Goal: Navigation & Orientation: Understand site structure

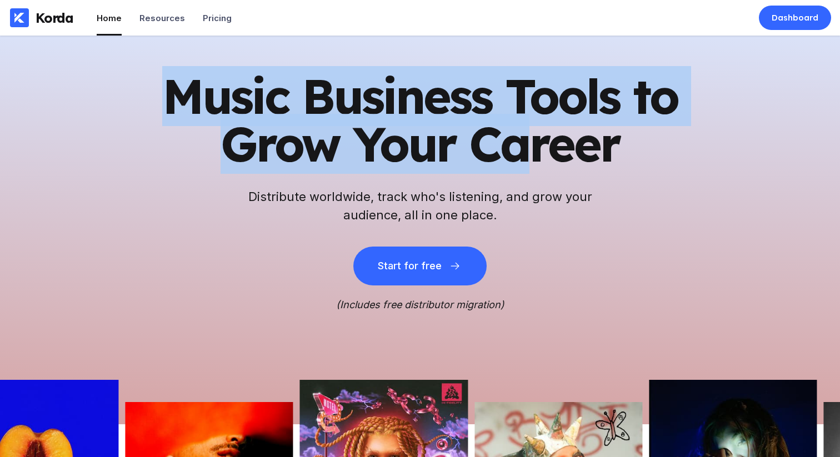
drag, startPoint x: 180, startPoint y: 86, endPoint x: 518, endPoint y: 157, distance: 345.8
click at [516, 158] on h1 "Music Business Tools to Grow Your Career" at bounding box center [420, 120] width 545 height 96
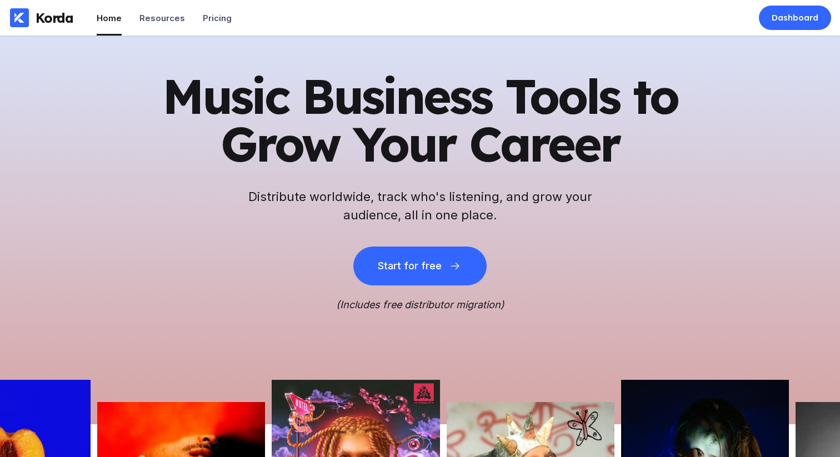
click at [379, 117] on h1 "Music Business Tools to Grow Your Career" at bounding box center [420, 120] width 545 height 96
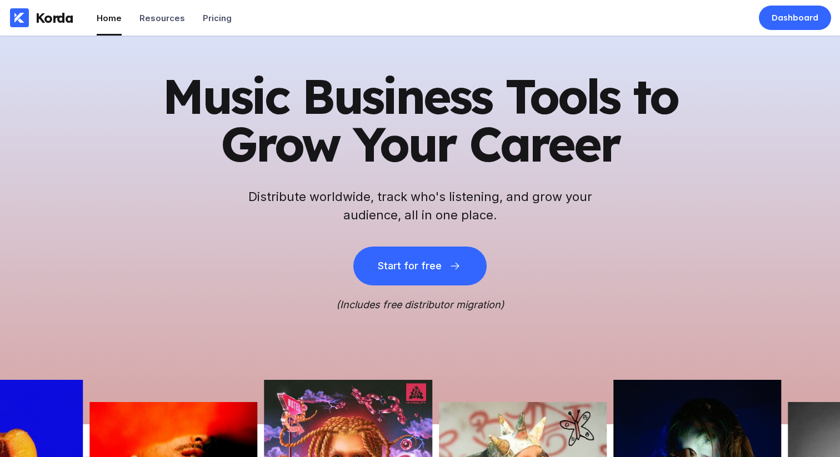
click at [366, 101] on h1 "Music Business Tools to Grow Your Career" at bounding box center [420, 120] width 545 height 96
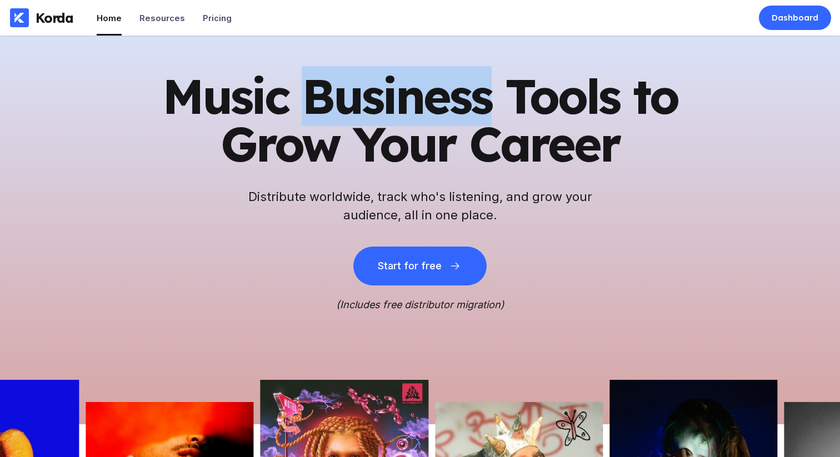
click at [366, 101] on h1 "Music Business Tools to Grow Your Career" at bounding box center [420, 120] width 545 height 96
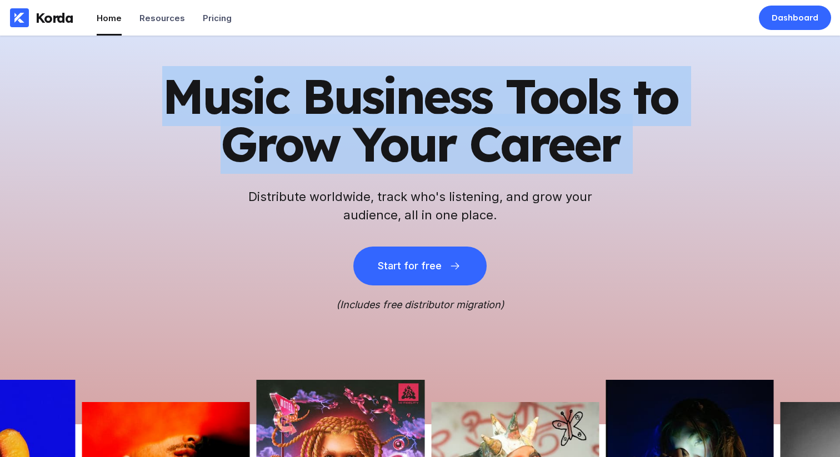
click at [366, 101] on h1 "Music Business Tools to Grow Your Career" at bounding box center [420, 120] width 545 height 96
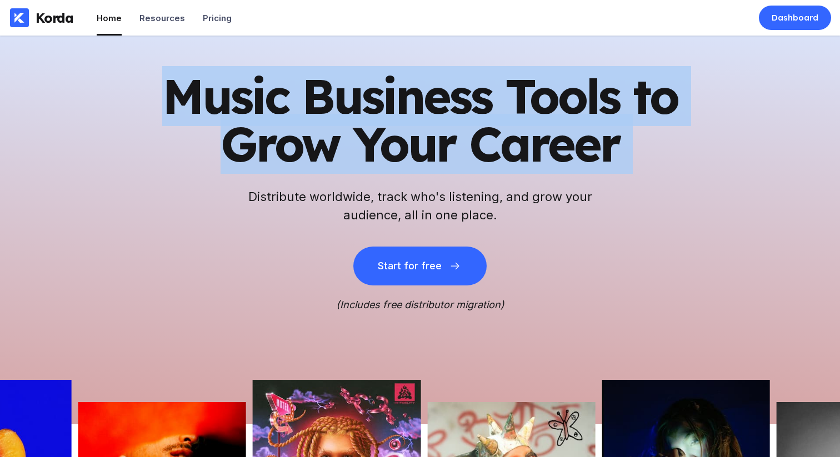
click at [249, 116] on h1 "Music Business Tools to Grow Your Career" at bounding box center [420, 120] width 545 height 96
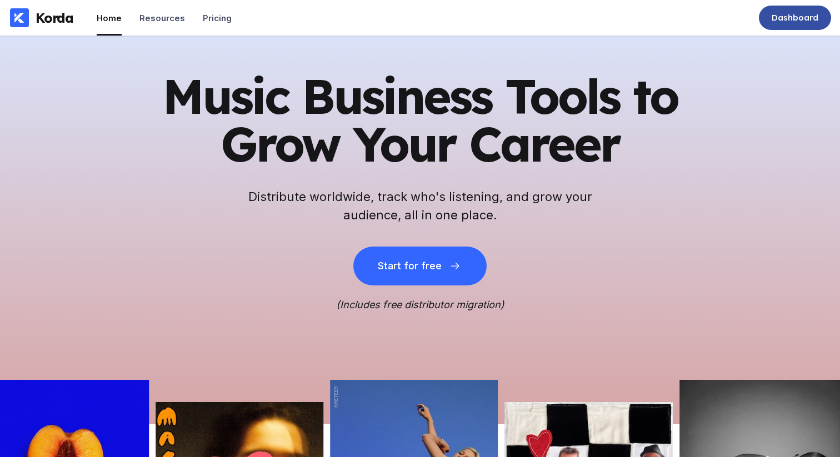
click at [788, 20] on div "Dashboard" at bounding box center [795, 17] width 47 height 11
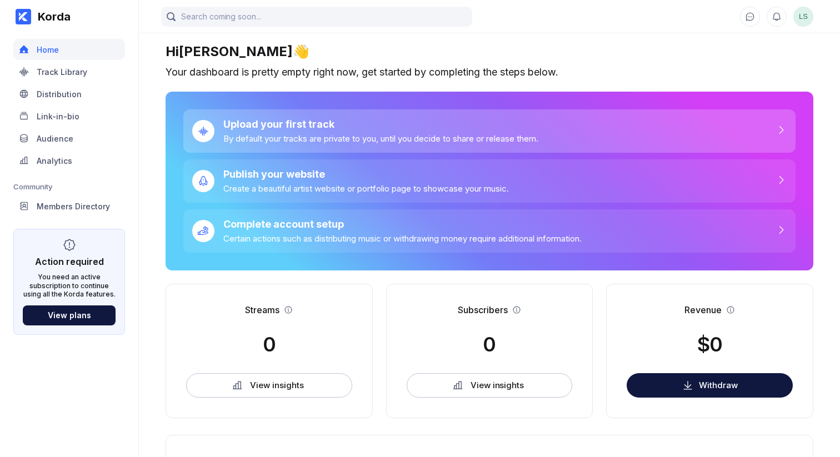
scroll to position [2, 0]
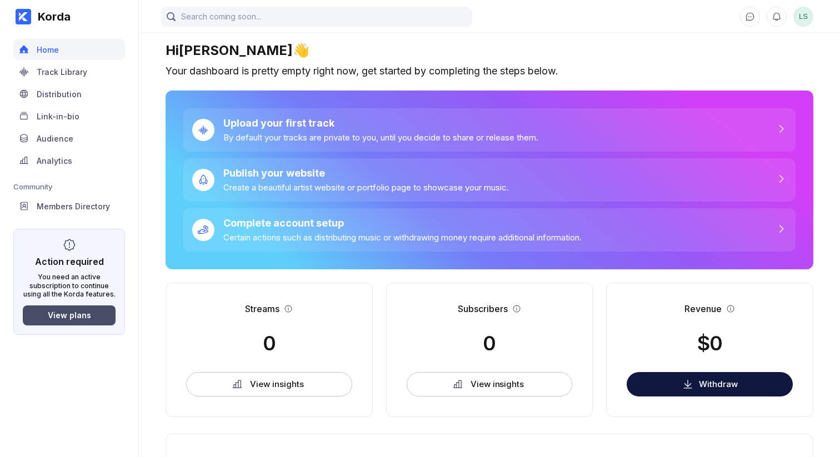
click at [90, 310] on button "View plans" at bounding box center [69, 316] width 93 height 20
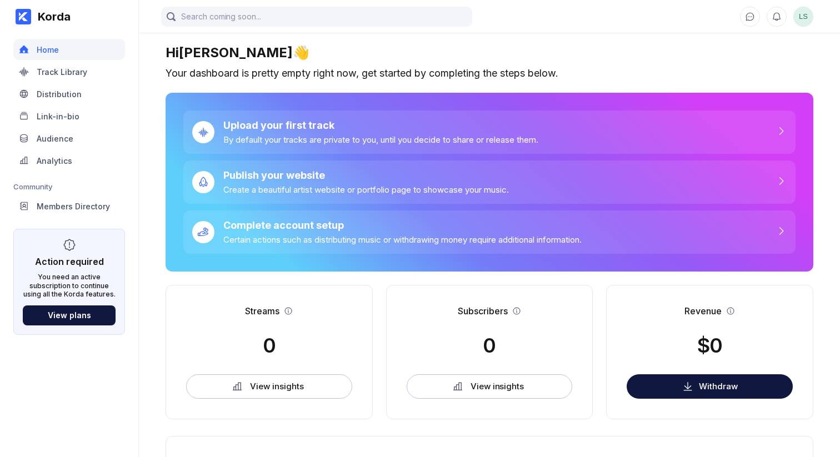
scroll to position [2, 0]
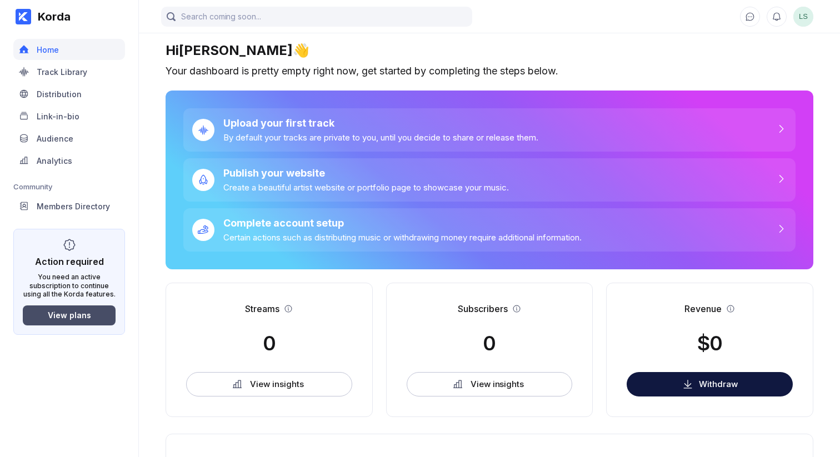
click at [70, 308] on button "View plans" at bounding box center [69, 316] width 93 height 20
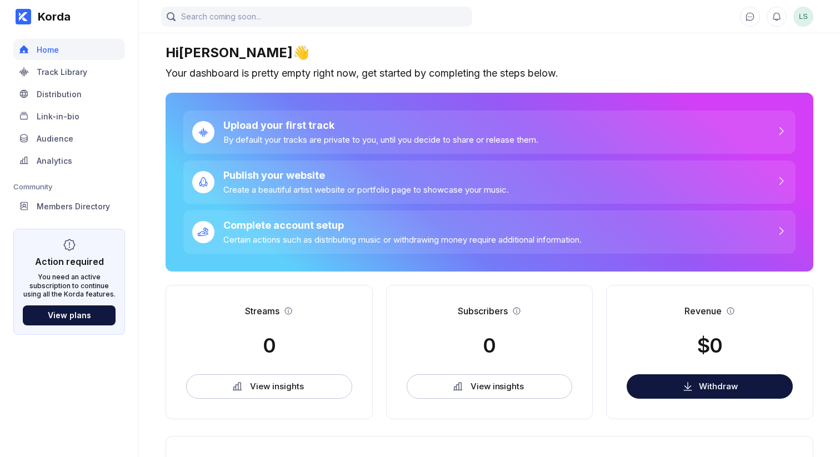
scroll to position [2, 0]
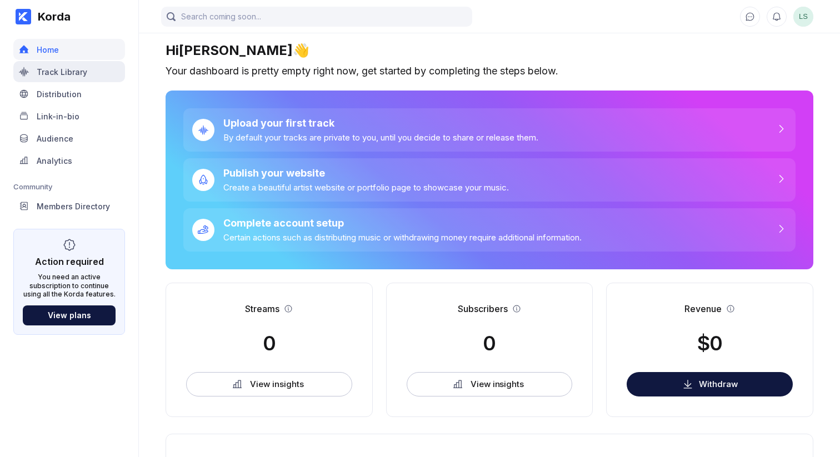
click at [61, 77] on div "Track Library" at bounding box center [69, 71] width 112 height 21
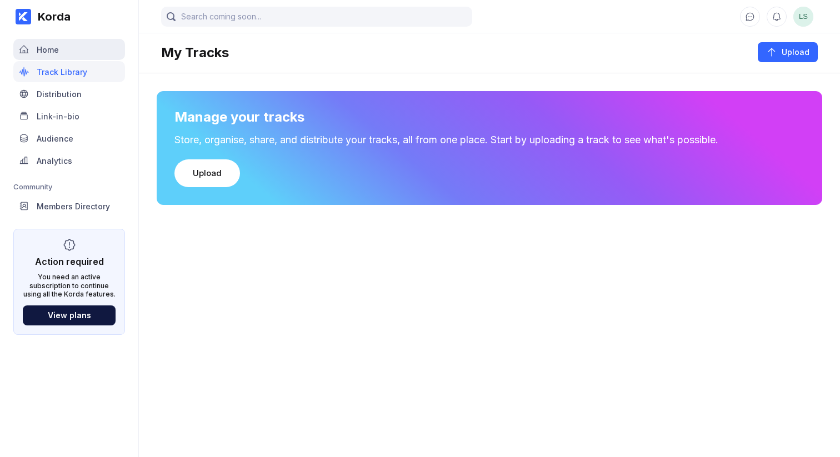
click at [67, 44] on div "Home" at bounding box center [69, 49] width 112 height 21
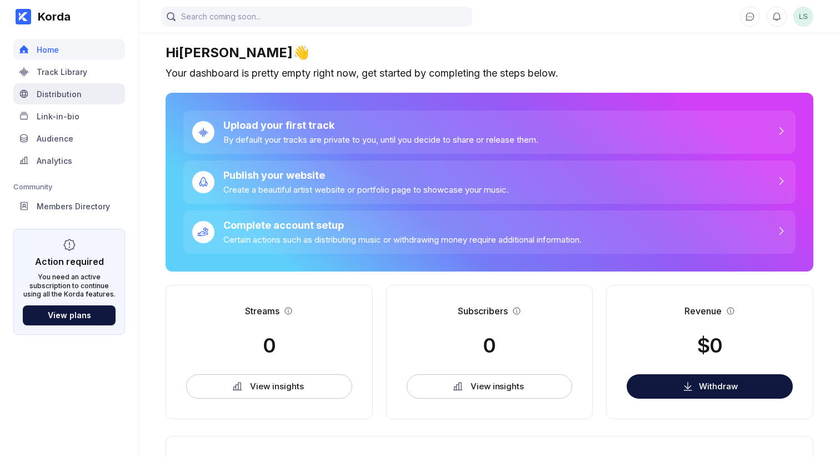
click at [64, 92] on div "Distribution" at bounding box center [59, 93] width 45 height 9
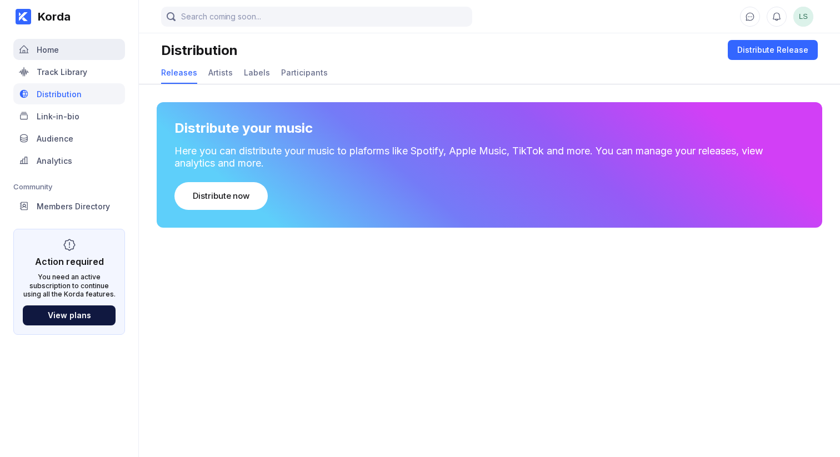
click at [62, 50] on div "Home" at bounding box center [69, 49] width 112 height 21
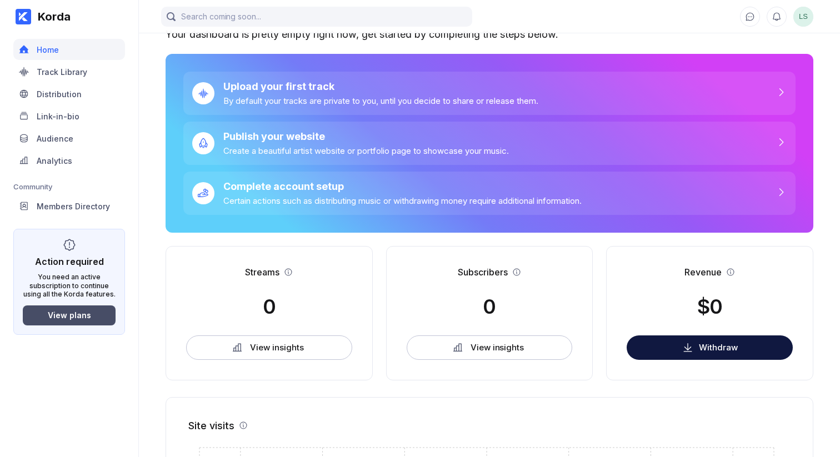
scroll to position [51, 0]
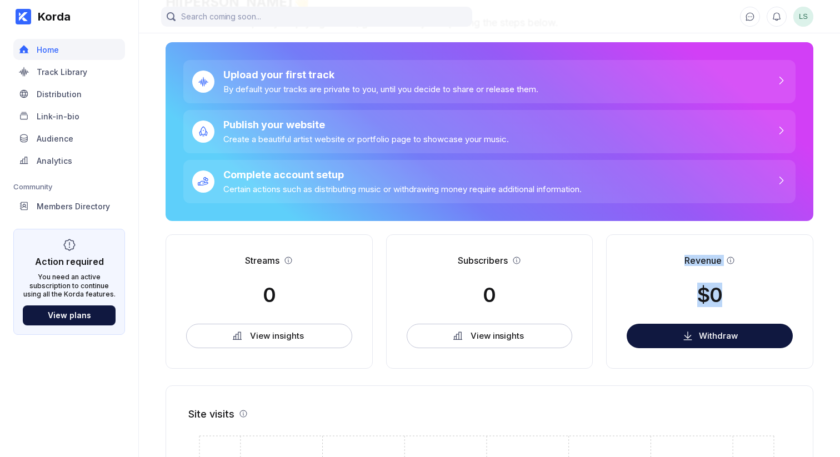
drag, startPoint x: 676, startPoint y: 256, endPoint x: 738, endPoint y: 301, distance: 77.2
click at [738, 301] on div "Revenue $0 Withdraw" at bounding box center [709, 301] width 207 height 134
drag, startPoint x: 738, startPoint y: 301, endPoint x: 730, endPoint y: 270, distance: 32.2
click at [737, 301] on div "Revenue $0 Withdraw" at bounding box center [709, 301] width 207 height 134
drag, startPoint x: 701, startPoint y: 299, endPoint x: 718, endPoint y: 302, distance: 18.0
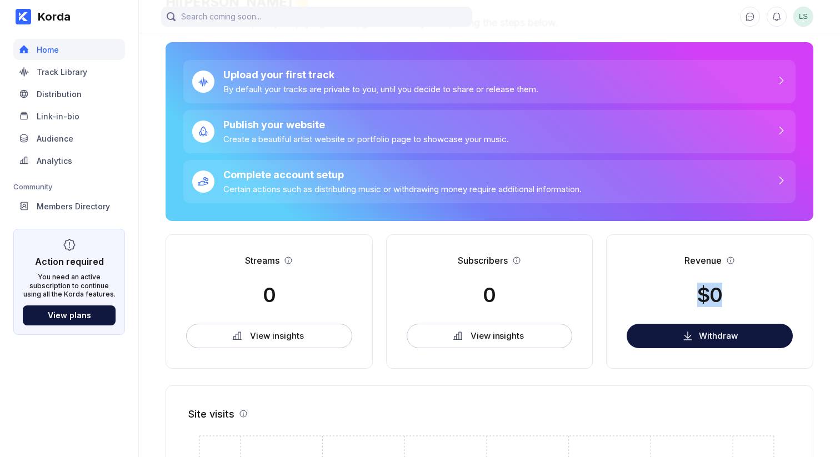
click at [718, 302] on div "$0" at bounding box center [709, 295] width 25 height 24
drag, startPoint x: 722, startPoint y: 301, endPoint x: 696, endPoint y: 295, distance: 27.2
click at [696, 295] on div "Revenue $0 Withdraw" at bounding box center [709, 301] width 207 height 134
click at [695, 294] on div "Revenue $0 Withdraw" at bounding box center [709, 301] width 207 height 134
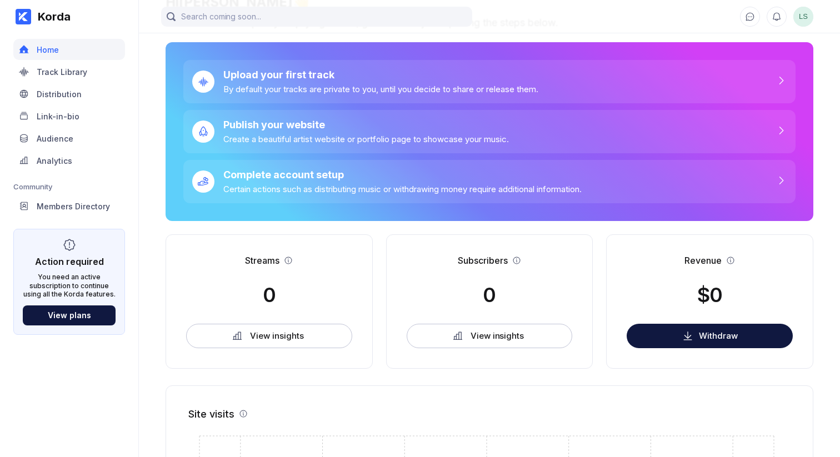
drag, startPoint x: 56, startPoint y: 364, endPoint x: 37, endPoint y: 248, distance: 118.2
click at [57, 363] on div "Korda Home Track Library Distribution Link-in-bio Audience Analytics Community …" at bounding box center [69, 228] width 139 height 457
click at [59, 81] on div "Track Library" at bounding box center [69, 71] width 112 height 21
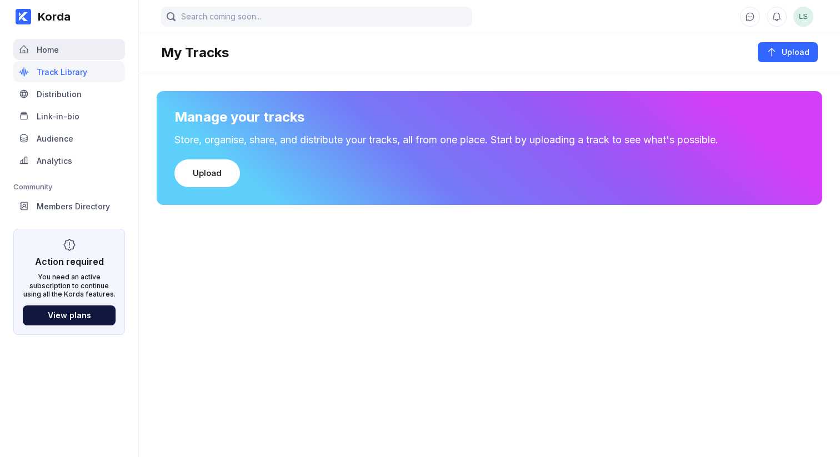
click at [65, 55] on div "Home" at bounding box center [69, 49] width 112 height 21
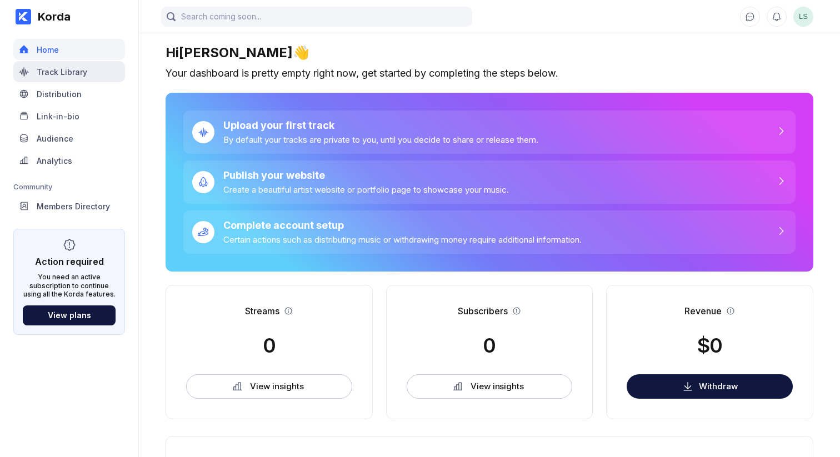
click at [73, 77] on div "Track Library" at bounding box center [69, 71] width 112 height 21
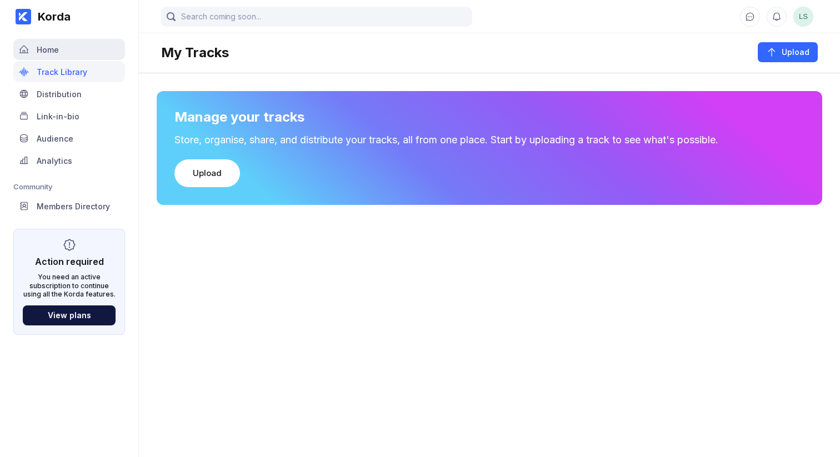
click at [62, 51] on div "Home" at bounding box center [69, 49] width 112 height 21
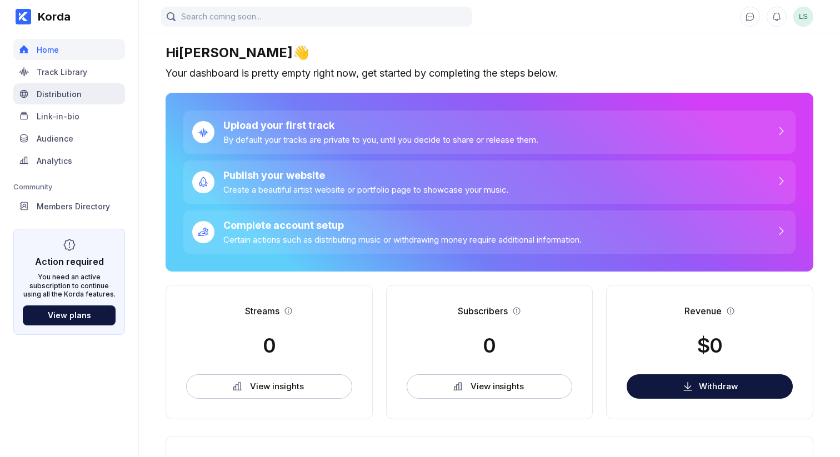
click at [59, 84] on div "Distribution" at bounding box center [69, 93] width 112 height 21
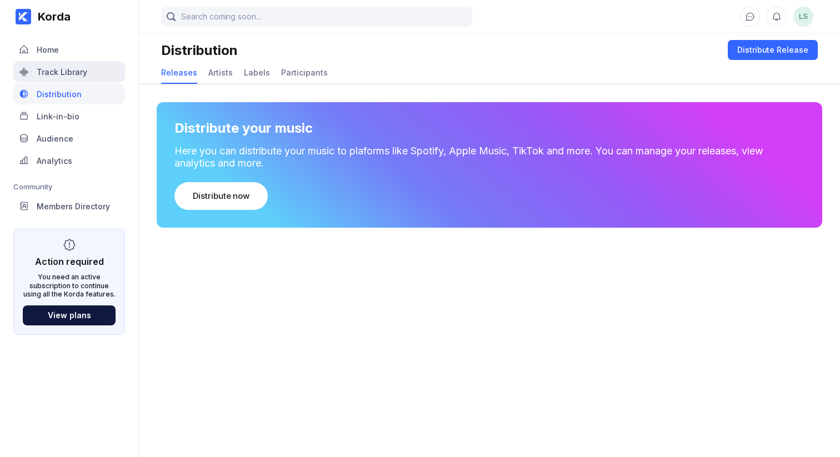
click at [57, 61] on div "Track Library" at bounding box center [69, 71] width 112 height 21
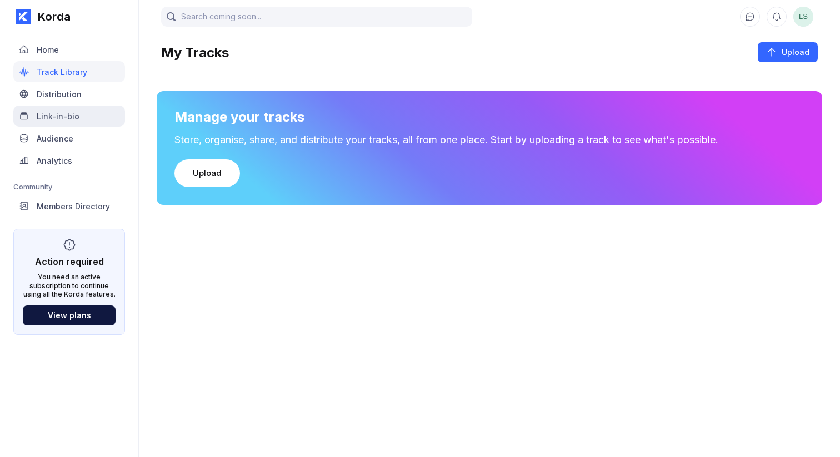
click at [67, 123] on div "Link-in-bio" at bounding box center [69, 116] width 112 height 21
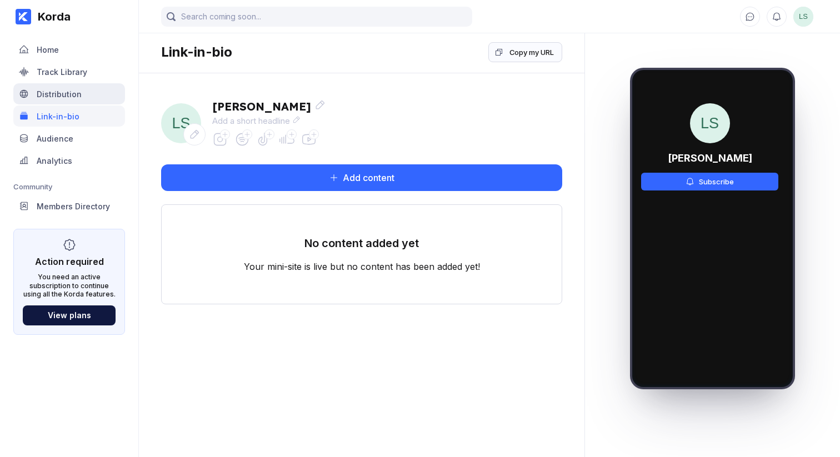
click at [62, 92] on div "Distribution" at bounding box center [59, 93] width 45 height 9
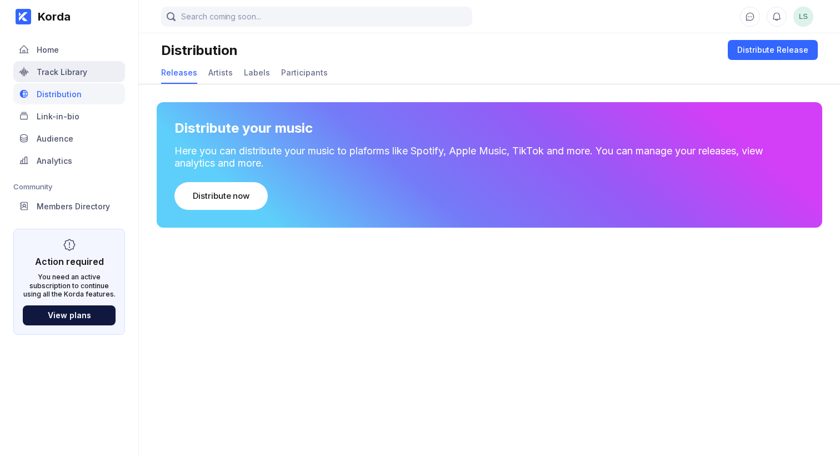
click at [64, 69] on div "Track Library" at bounding box center [62, 71] width 51 height 9
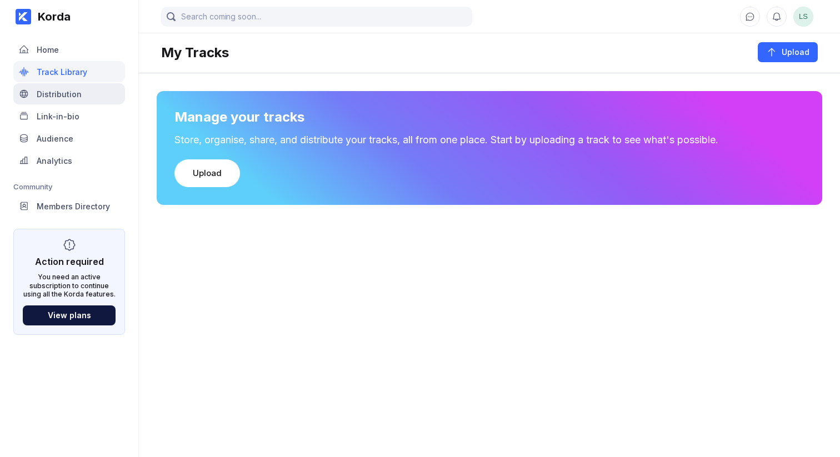
click at [54, 94] on div "Distribution" at bounding box center [59, 93] width 45 height 9
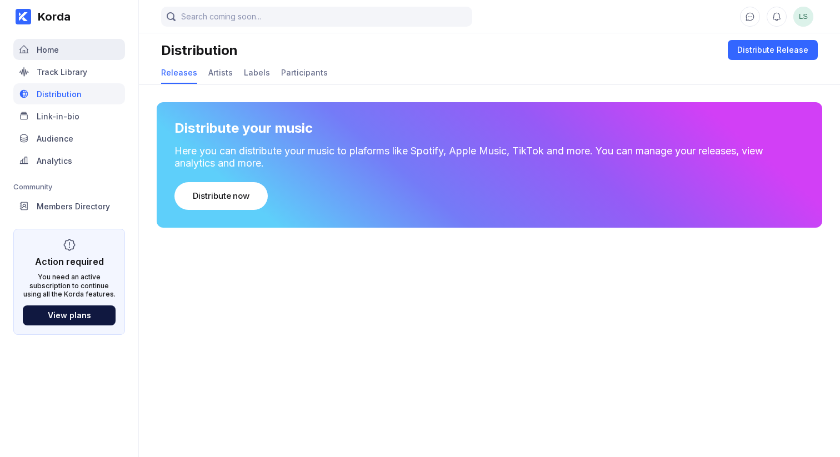
click at [54, 50] on div "Home" at bounding box center [48, 49] width 22 height 9
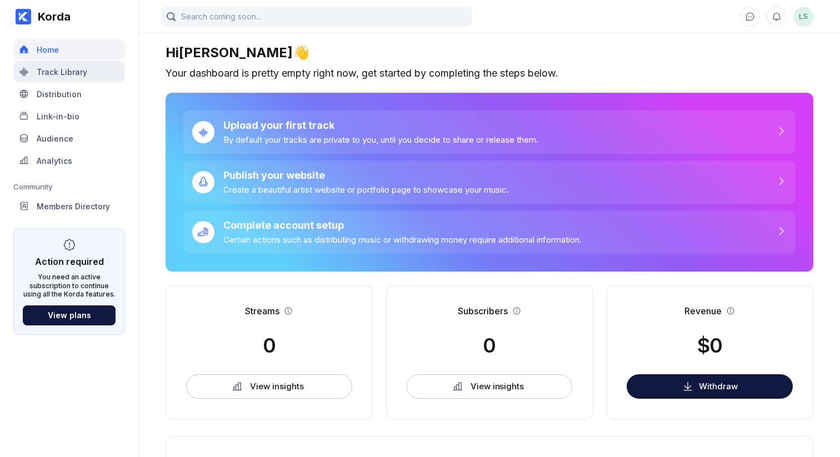
click at [58, 71] on div "Track Library" at bounding box center [62, 71] width 51 height 9
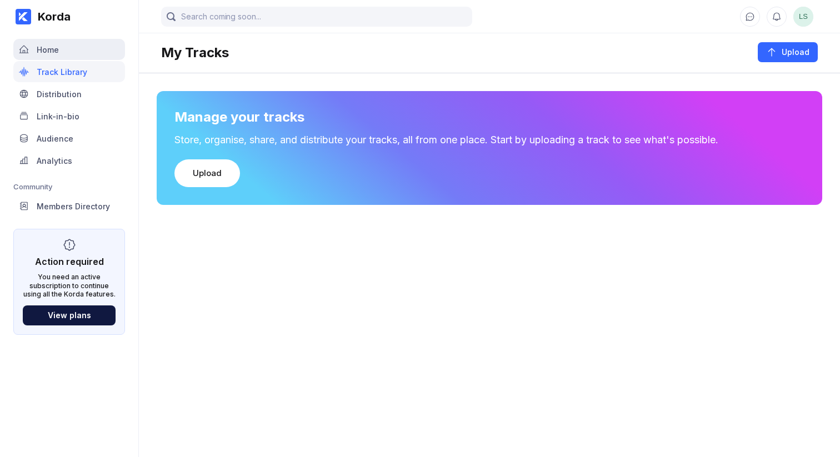
click at [56, 59] on div "Home" at bounding box center [69, 49] width 112 height 21
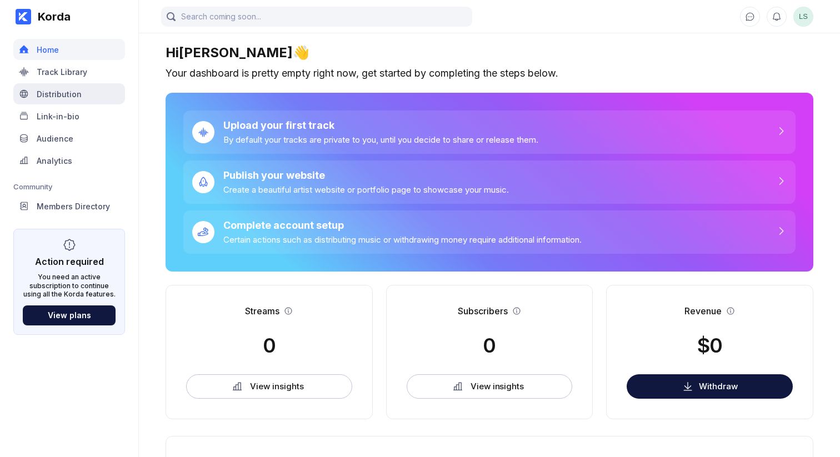
click at [53, 98] on div "Distribution" at bounding box center [69, 93] width 112 height 21
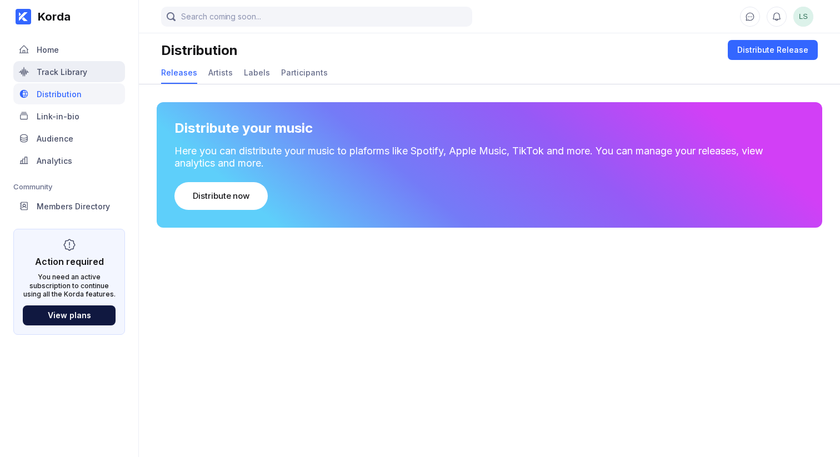
click at [49, 77] on div "Track Library" at bounding box center [69, 71] width 112 height 21
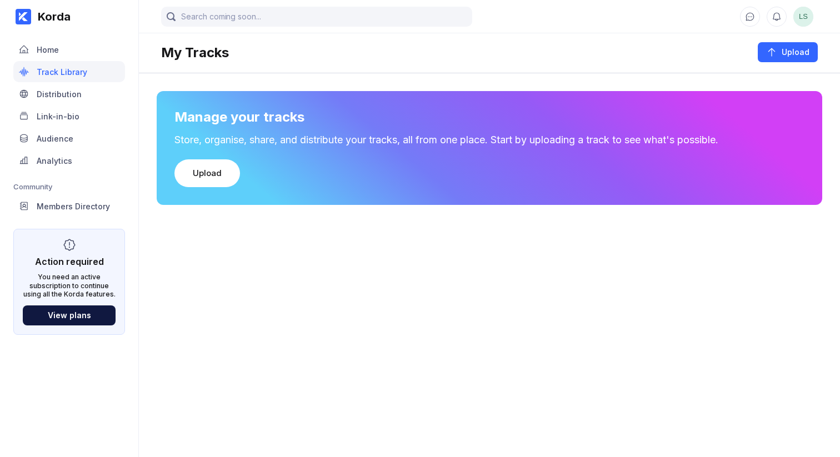
click at [51, 92] on div "Distribution" at bounding box center [59, 93] width 45 height 9
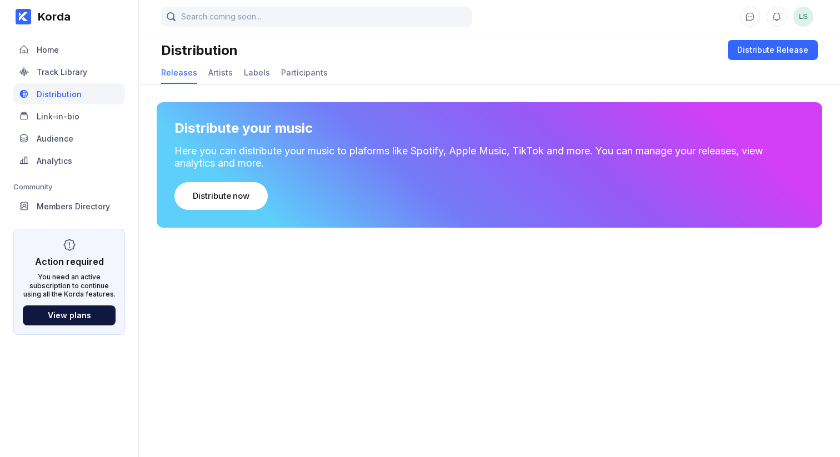
click at [55, 113] on div "Link-in-bio" at bounding box center [58, 116] width 43 height 9
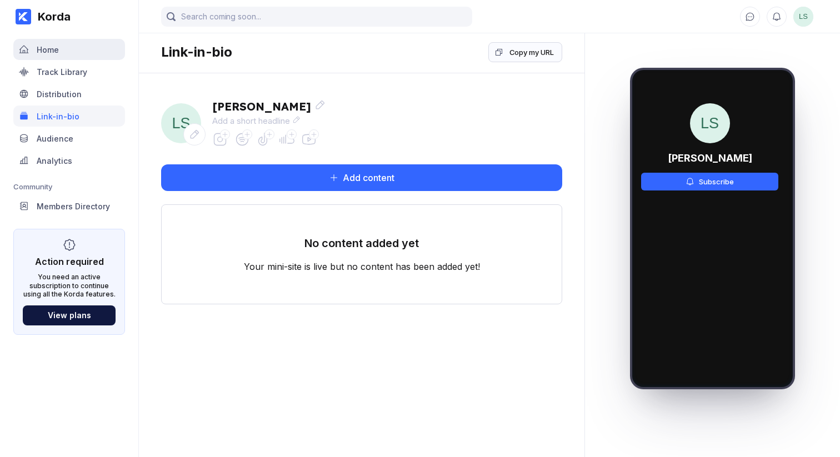
click at [49, 53] on div "Home" at bounding box center [48, 49] width 22 height 9
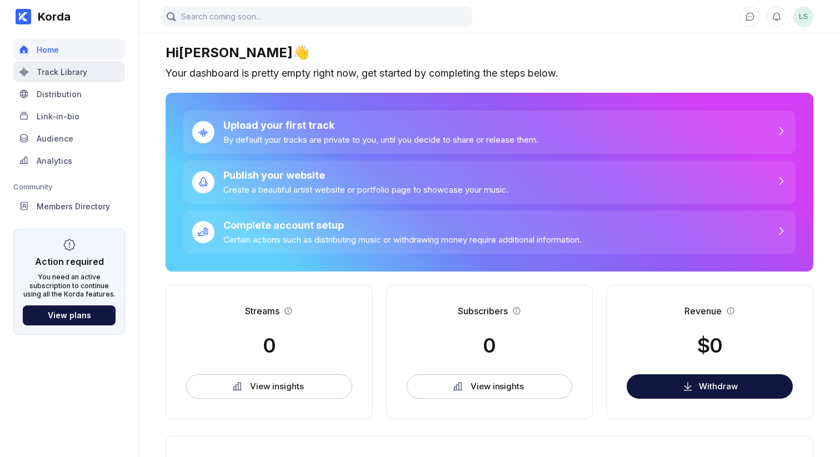
click at [55, 78] on div "Track Library" at bounding box center [69, 71] width 112 height 21
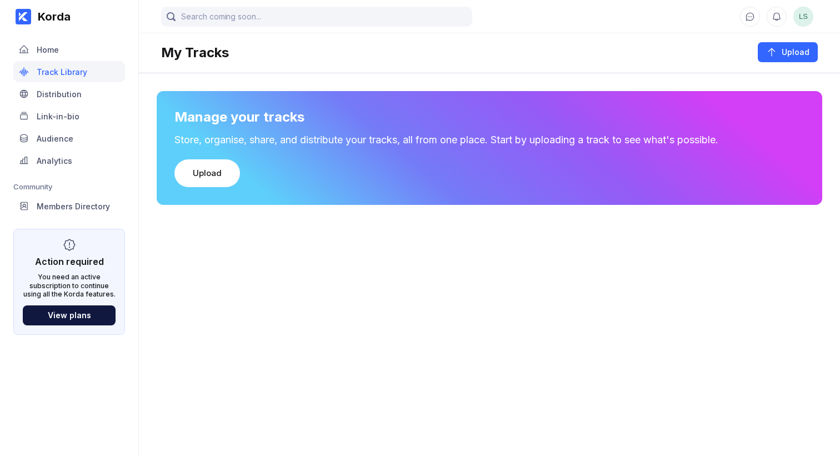
click at [59, 94] on div "Distribution" at bounding box center [59, 93] width 45 height 9
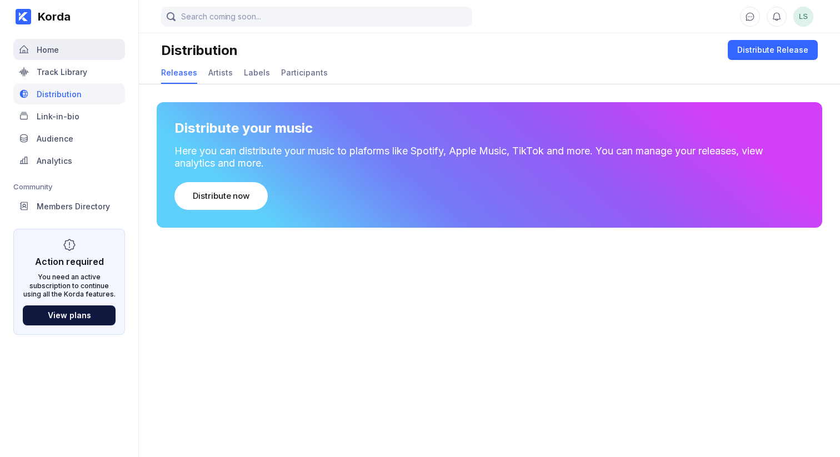
click at [53, 56] on div "Home" at bounding box center [69, 49] width 112 height 21
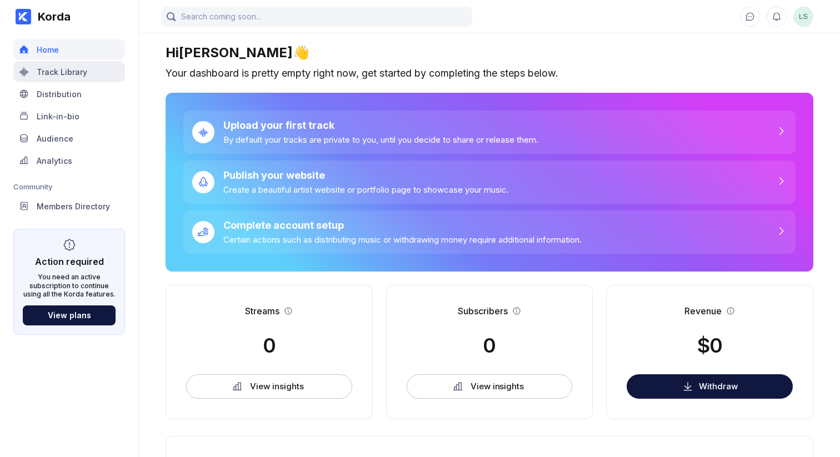
click at [57, 72] on div "Track Library" at bounding box center [62, 71] width 51 height 9
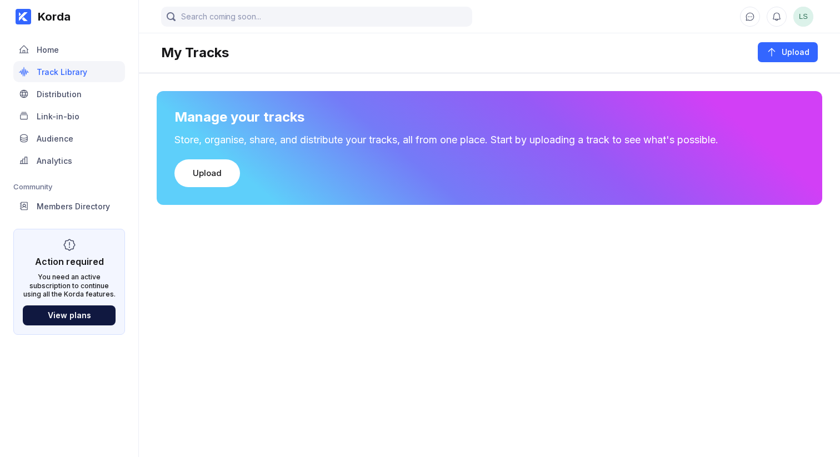
click at [60, 91] on div "Distribution" at bounding box center [59, 93] width 45 height 9
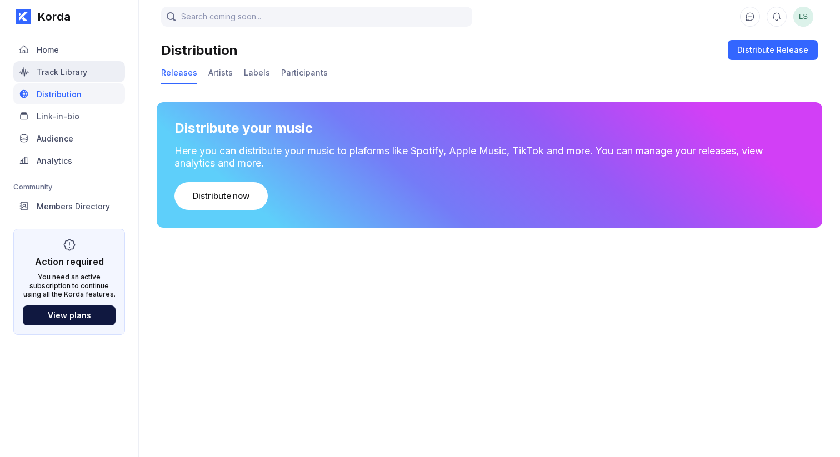
click at [57, 74] on div "Track Library" at bounding box center [62, 71] width 51 height 9
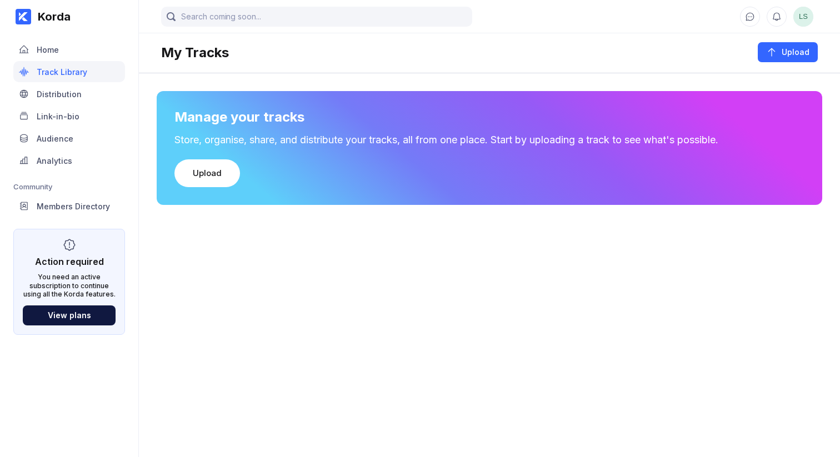
click at [62, 101] on div "Distribution" at bounding box center [69, 93] width 112 height 21
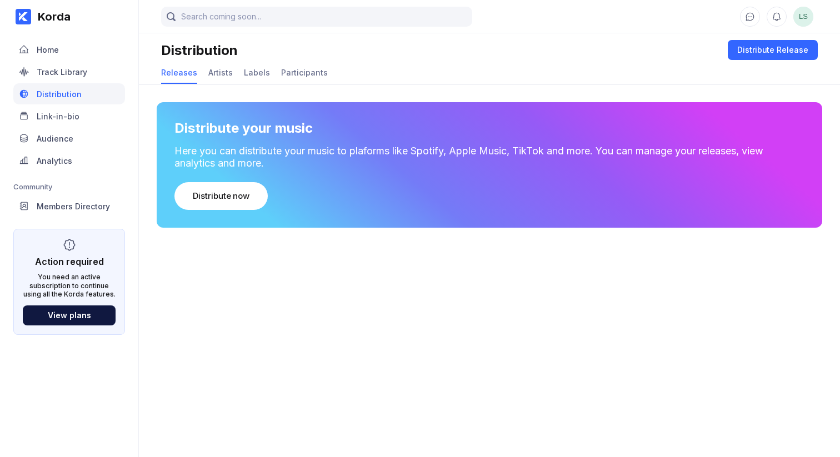
click at [63, 114] on div "Link-in-bio" at bounding box center [58, 116] width 43 height 9
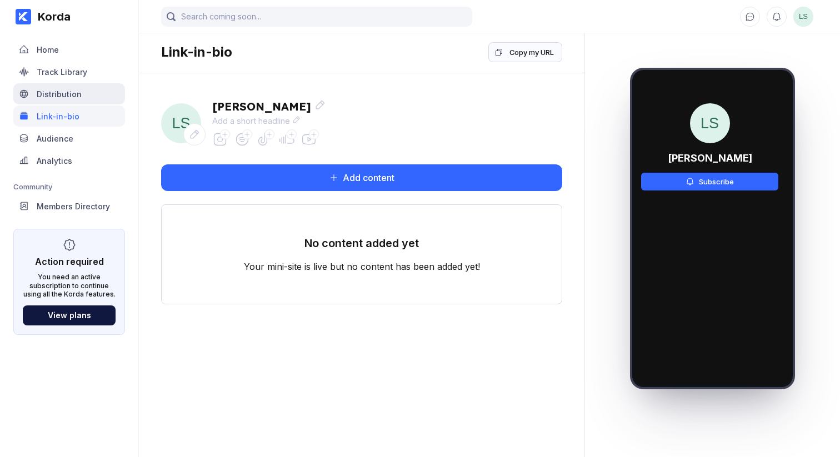
click at [59, 93] on div "Distribution" at bounding box center [59, 93] width 45 height 9
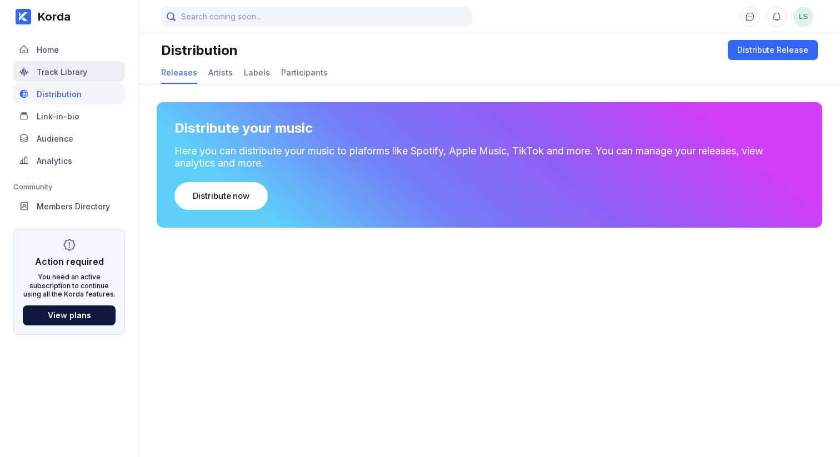
click at [58, 68] on div "Track Library" at bounding box center [62, 71] width 51 height 9
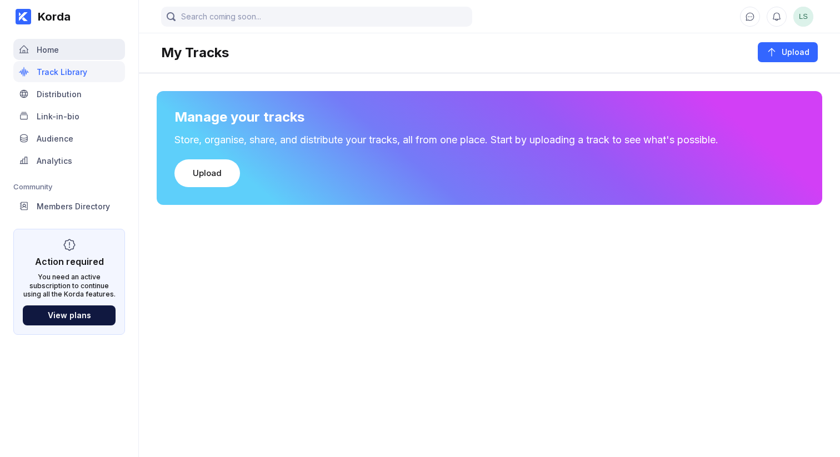
click at [56, 48] on div "Home" at bounding box center [48, 49] width 22 height 9
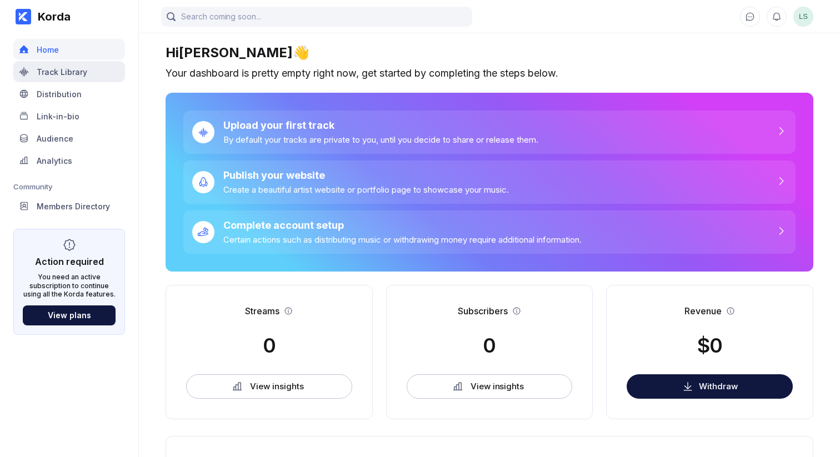
click at [62, 69] on div "Track Library" at bounding box center [62, 71] width 51 height 9
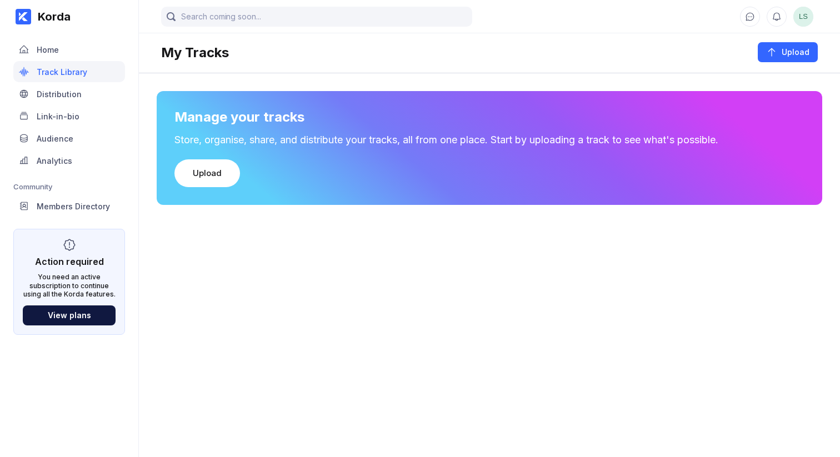
click at [66, 93] on div "Distribution" at bounding box center [59, 93] width 45 height 9
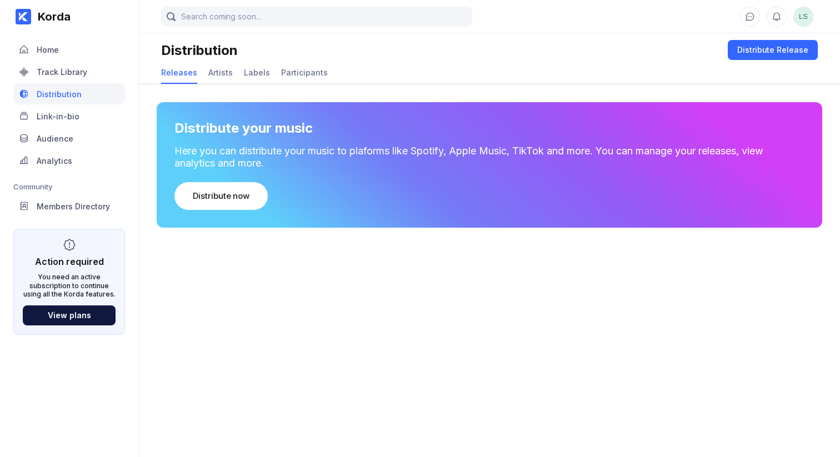
click at [63, 54] on div "Home" at bounding box center [69, 49] width 112 height 21
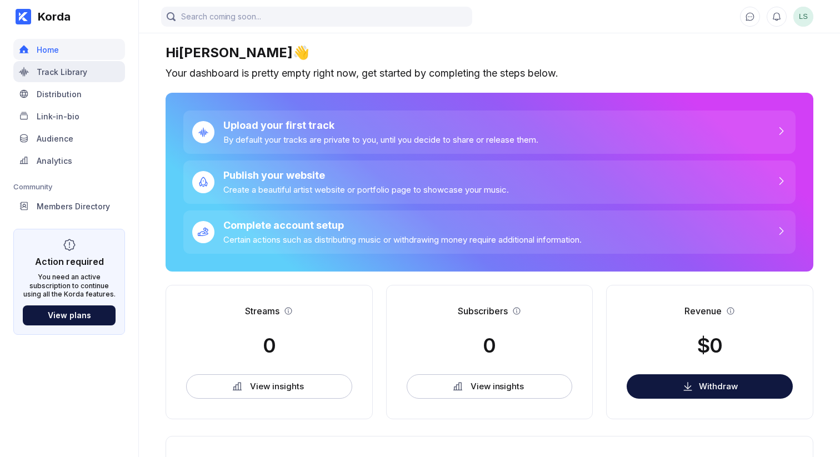
click at [67, 72] on div "Track Library" at bounding box center [62, 71] width 51 height 9
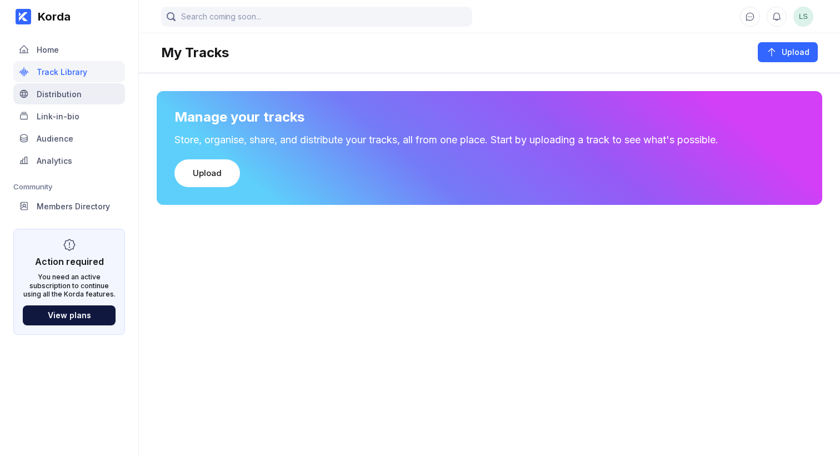
click at [68, 94] on div "Distribution" at bounding box center [59, 93] width 45 height 9
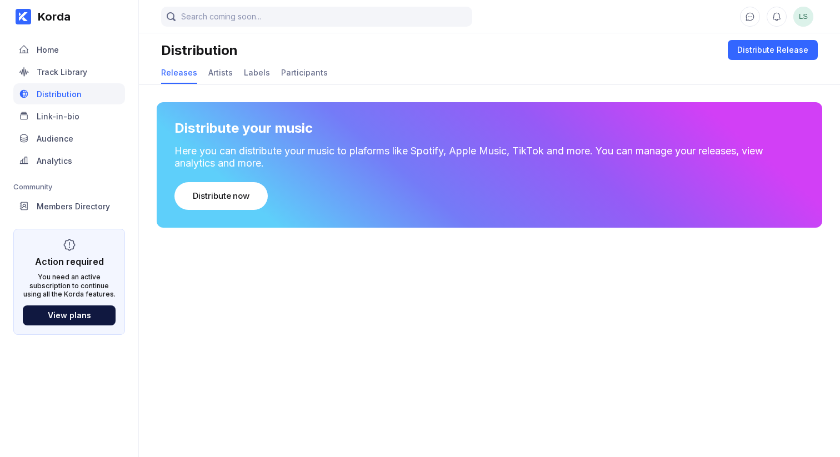
click at [69, 112] on div "Link-in-bio" at bounding box center [58, 116] width 43 height 9
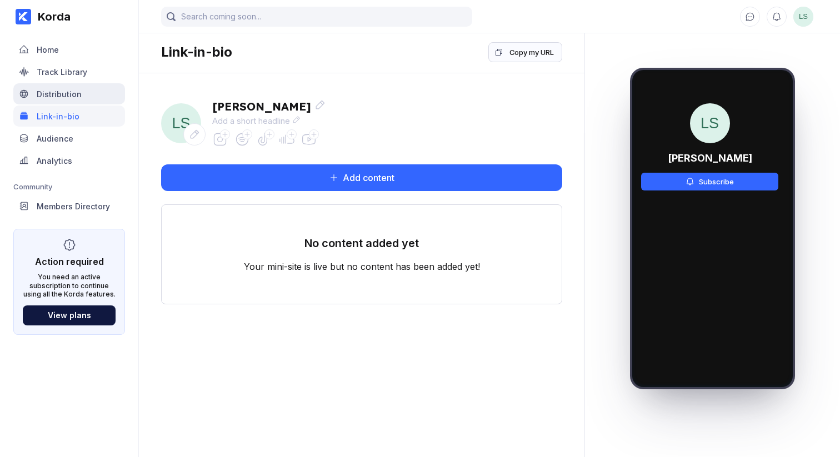
click at [66, 93] on div "Distribution" at bounding box center [59, 93] width 45 height 9
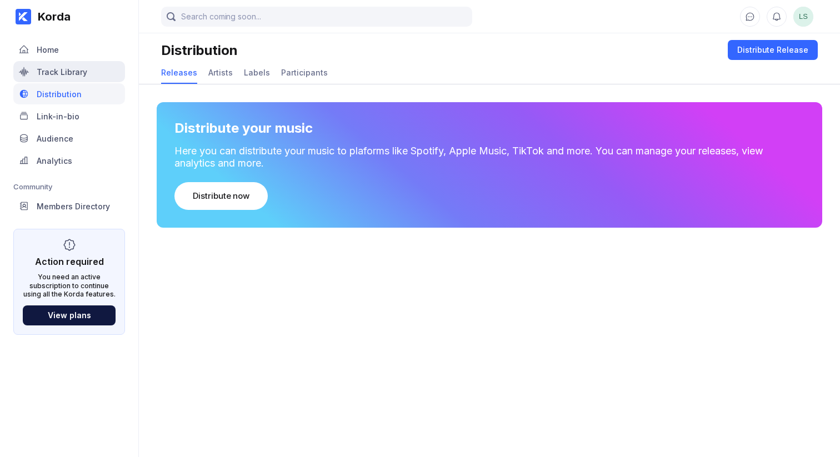
click at [63, 63] on div "Track Library" at bounding box center [69, 71] width 112 height 21
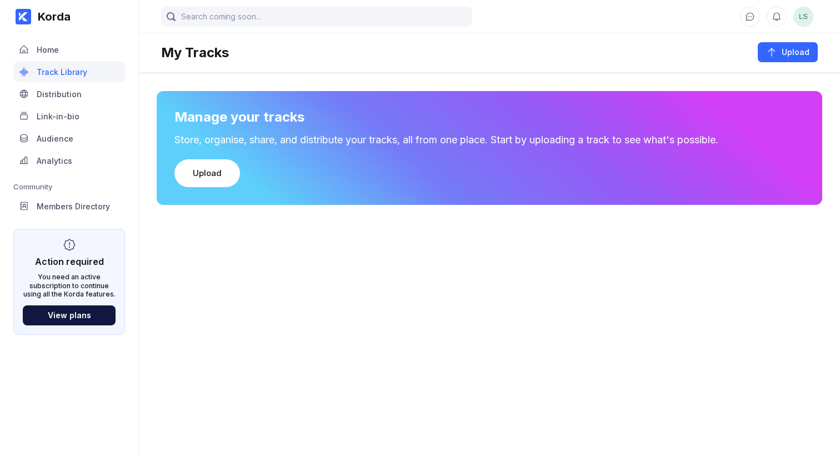
click at [59, 38] on div "Home Track Library Distribution Link-in-bio Audience Analytics Community Member…" at bounding box center [69, 184] width 112 height 302
click at [66, 64] on div "Track Library" at bounding box center [69, 71] width 112 height 21
click at [64, 54] on div "Home" at bounding box center [69, 49] width 112 height 21
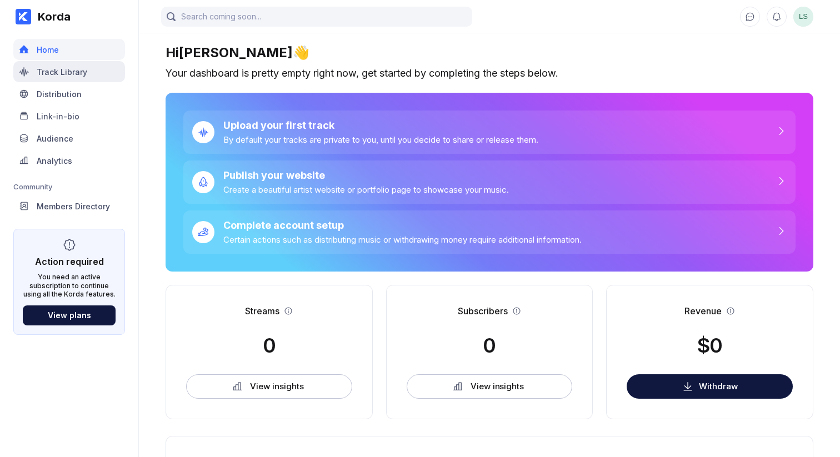
click at [66, 71] on div "Track Library" at bounding box center [62, 71] width 51 height 9
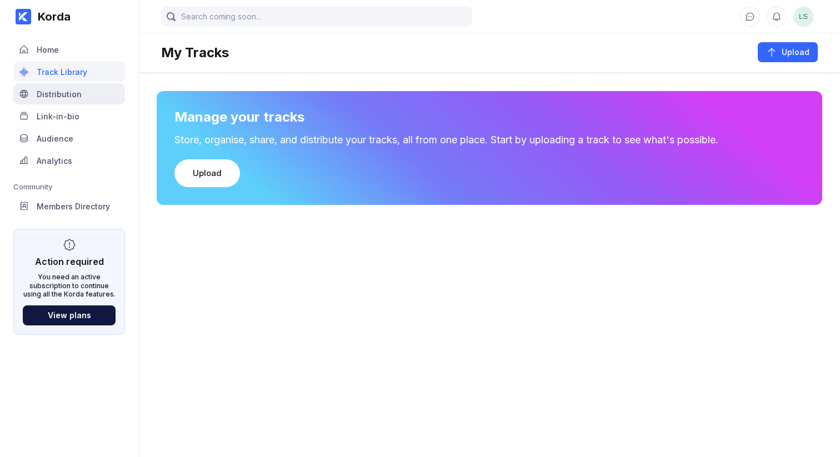
click at [66, 87] on div "Distribution" at bounding box center [69, 93] width 112 height 21
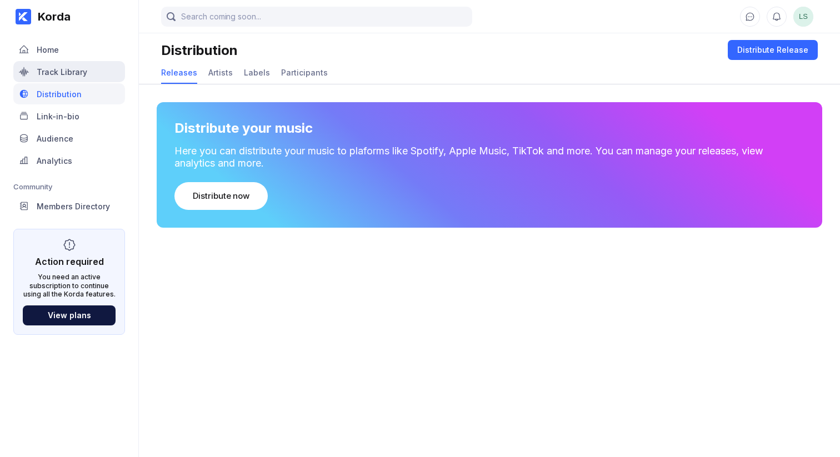
click at [66, 73] on div "Track Library" at bounding box center [62, 71] width 51 height 9
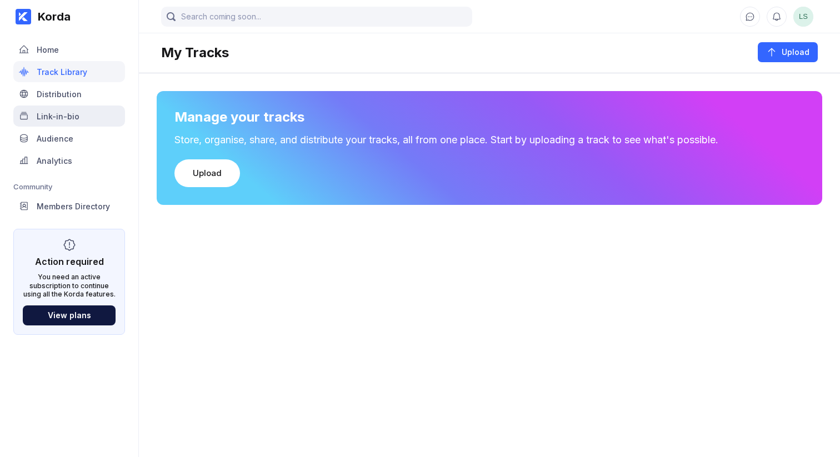
click at [68, 108] on div "Link-in-bio" at bounding box center [69, 116] width 112 height 21
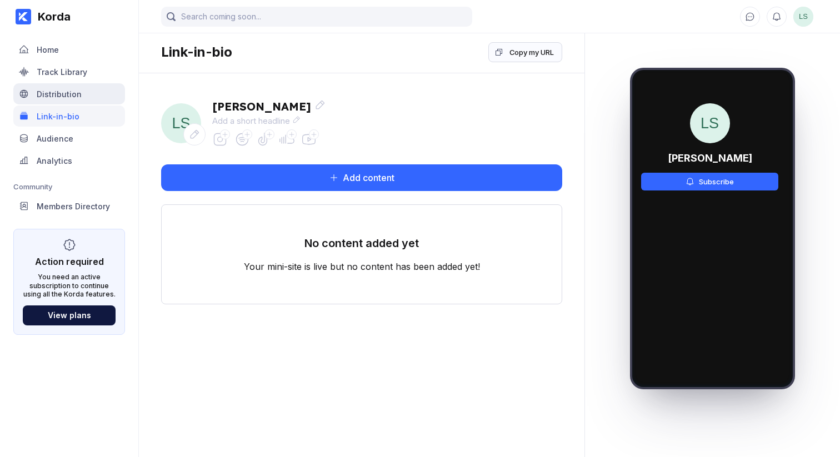
click at [66, 93] on div "Distribution" at bounding box center [59, 93] width 45 height 9
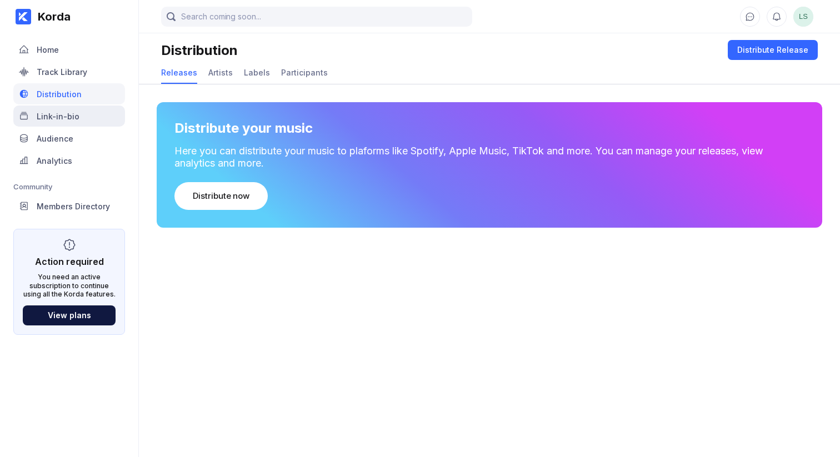
click at [66, 109] on div "Link-in-bio" at bounding box center [69, 116] width 112 height 21
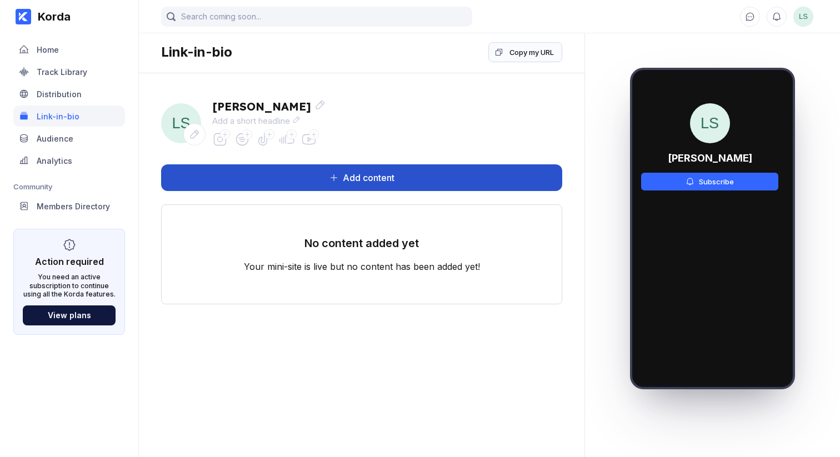
click at [306, 183] on button "Add content" at bounding box center [361, 177] width 401 height 27
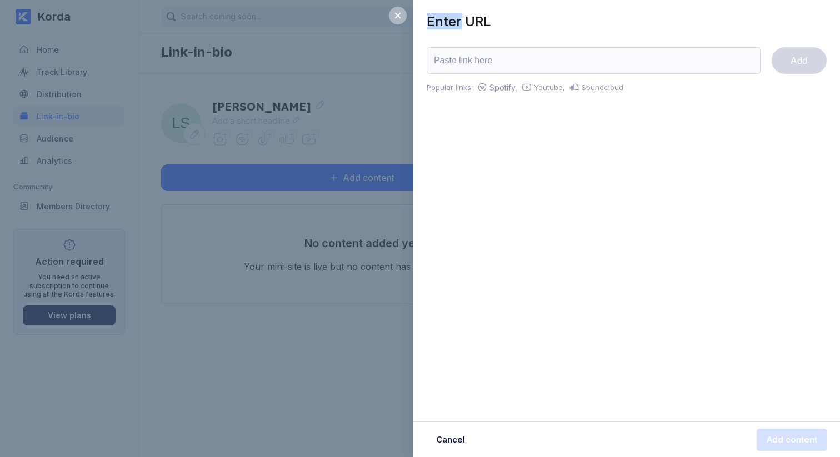
click at [306, 183] on div "Enter URL Add Popular links: Spotify, Youtube, Soundcloud Cancel Add content" at bounding box center [420, 228] width 840 height 457
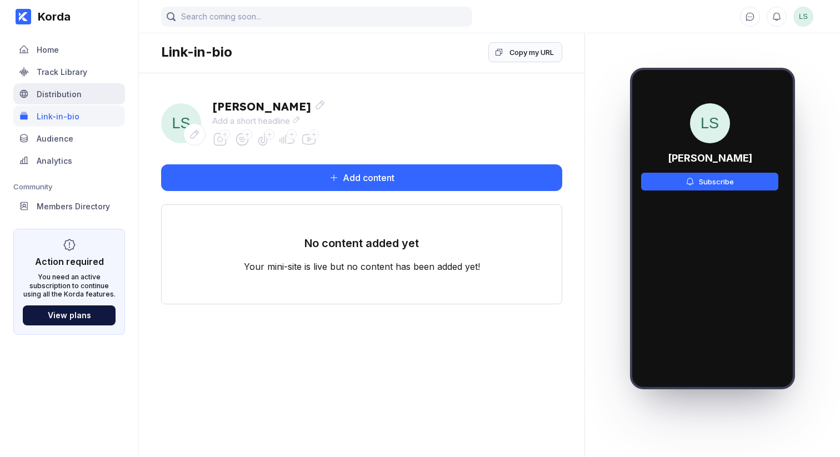
click at [54, 93] on div "Distribution" at bounding box center [59, 93] width 45 height 9
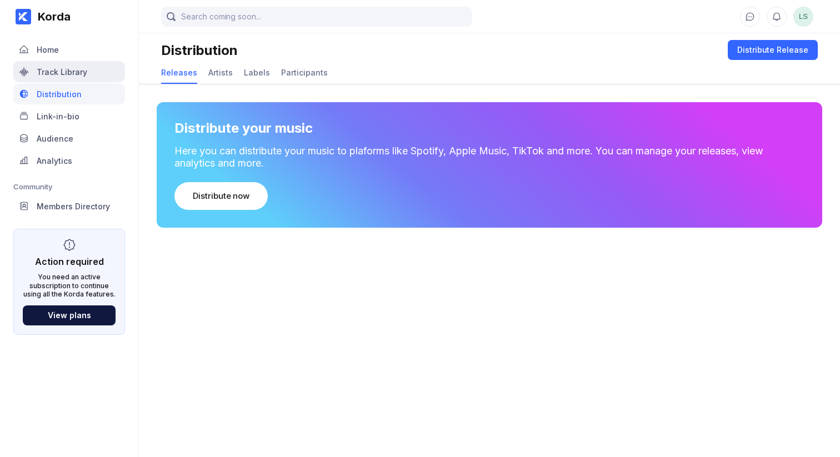
click at [54, 79] on div "Track Library" at bounding box center [69, 71] width 112 height 21
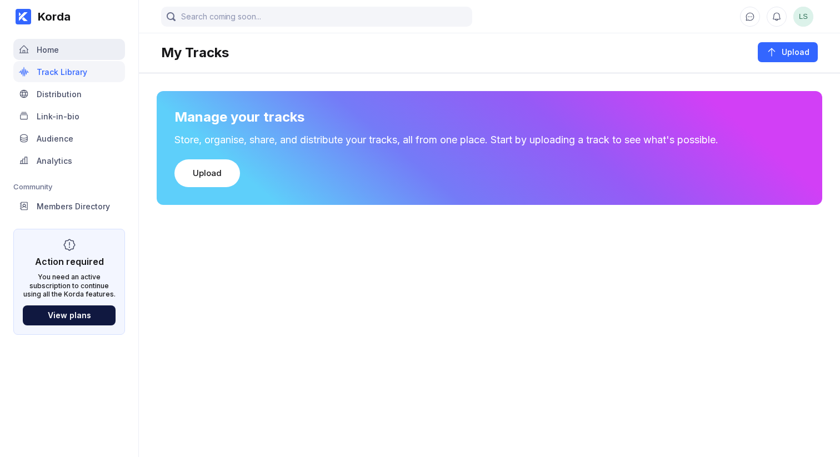
click at [61, 54] on div "Home" at bounding box center [69, 49] width 112 height 21
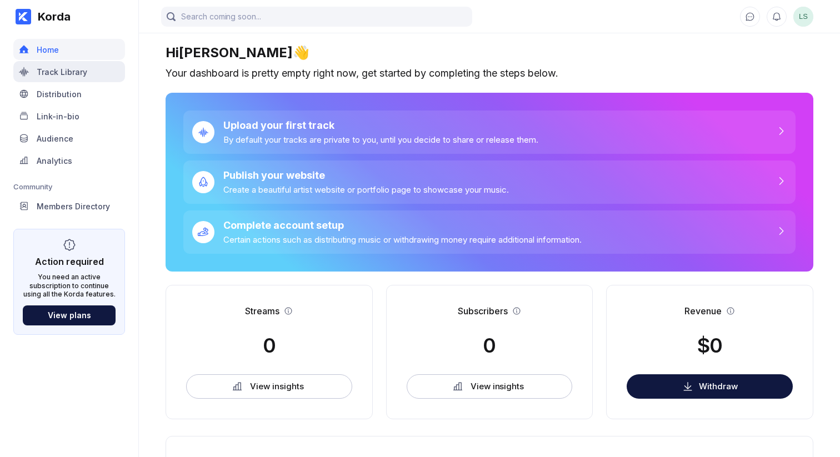
click at [67, 75] on div "Track Library" at bounding box center [62, 71] width 51 height 9
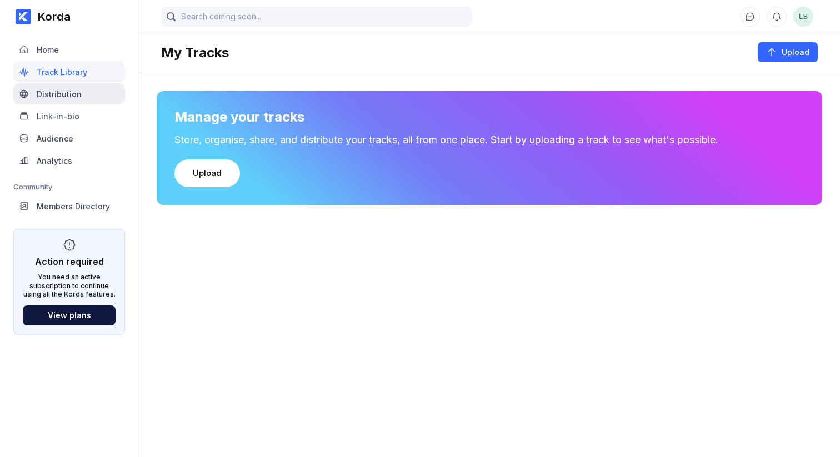
click at [100, 99] on div "Distribution" at bounding box center [69, 93] width 112 height 21
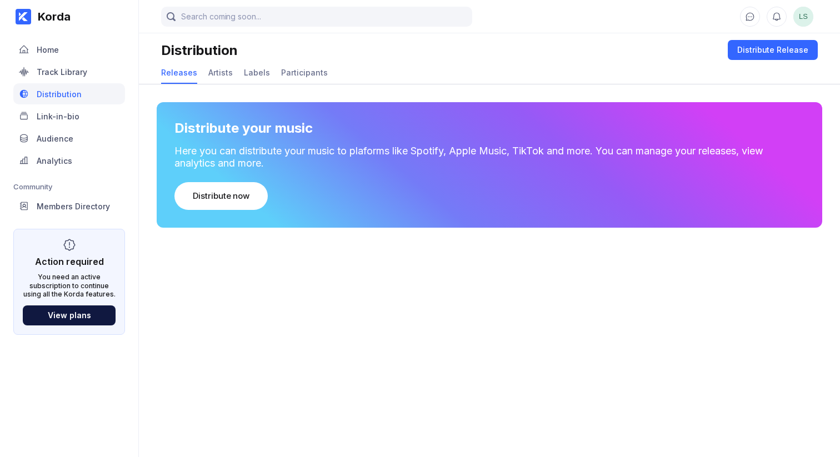
click at [91, 116] on div "Link-in-bio" at bounding box center [69, 116] width 112 height 21
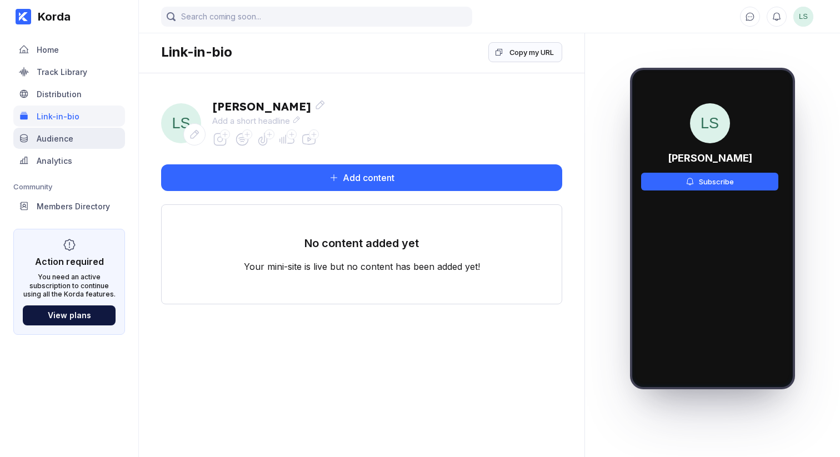
click at [88, 145] on div "Audience" at bounding box center [69, 138] width 112 height 21
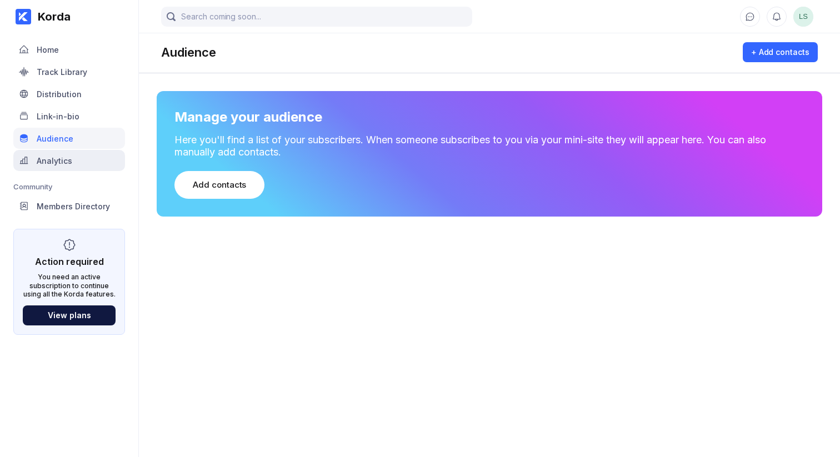
click at [87, 161] on div "Analytics" at bounding box center [69, 160] width 112 height 21
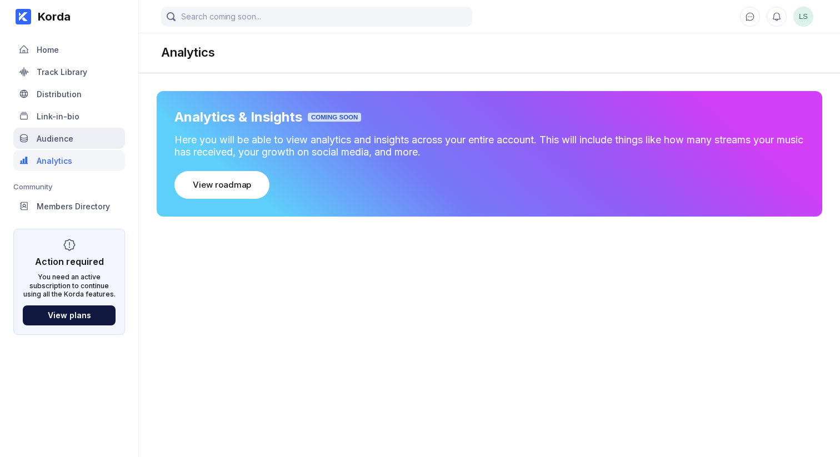
click at [82, 141] on div "Audience" at bounding box center [69, 138] width 112 height 21
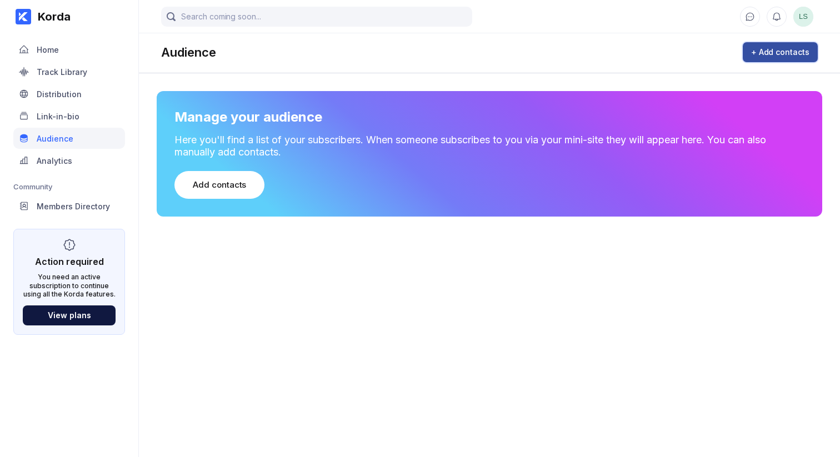
click at [773, 62] on button "+ Add contacts" at bounding box center [780, 52] width 75 height 20
click at [63, 39] on div "Home" at bounding box center [69, 49] width 112 height 21
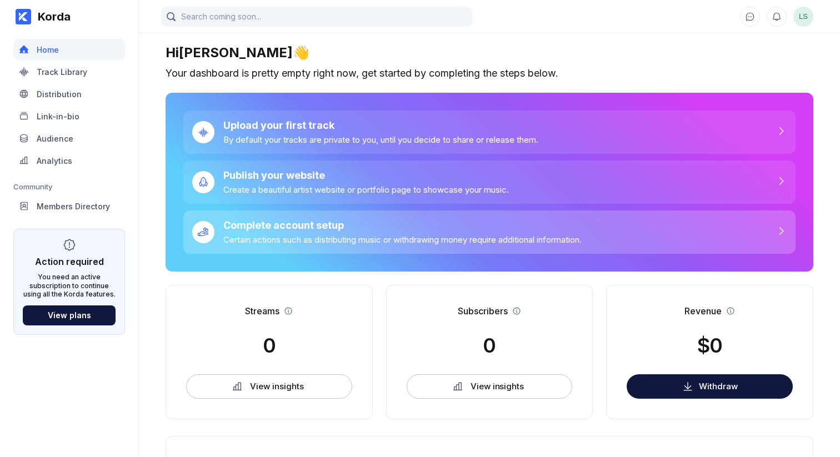
click at [303, 231] on div "Complete account setup" at bounding box center [402, 225] width 358 height 12
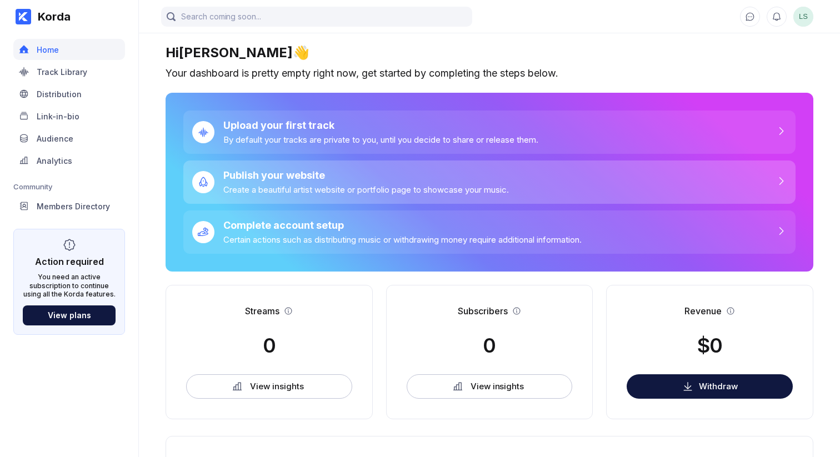
click at [278, 196] on div "Publish your website Create a beautiful artist website or portfolio page to sho…" at bounding box center [489, 182] width 612 height 43
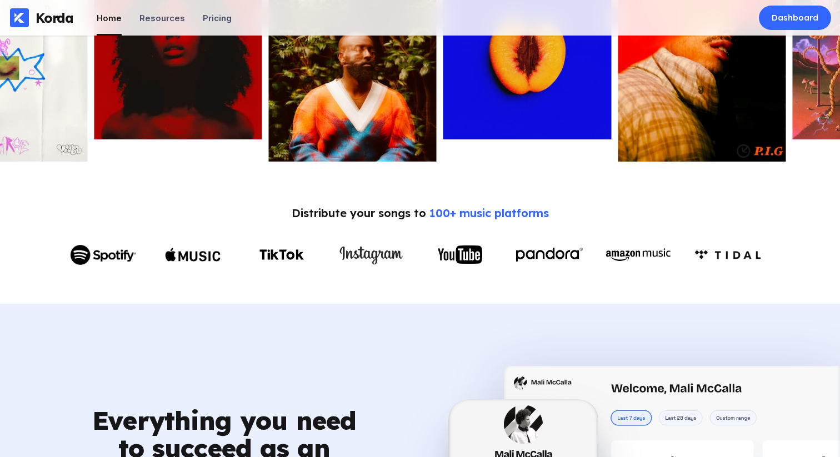
scroll to position [441, 0]
